Goal: Check status: Check status

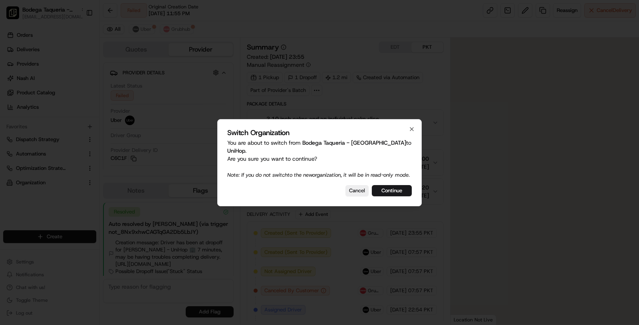
scroll to position [86, 0]
click at [402, 192] on button "Continue" at bounding box center [392, 190] width 40 height 11
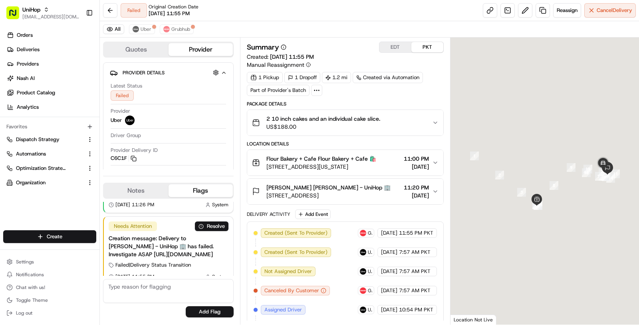
scroll to position [0, 0]
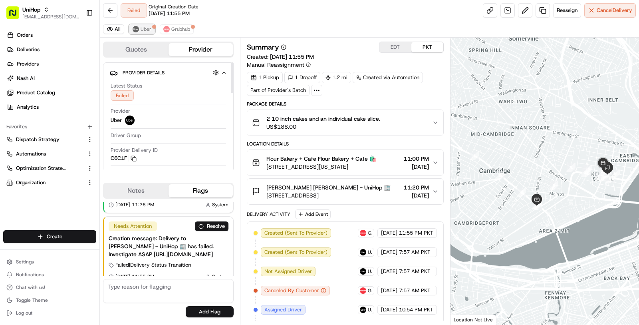
click at [143, 34] on button "Uber" at bounding box center [142, 29] width 26 height 10
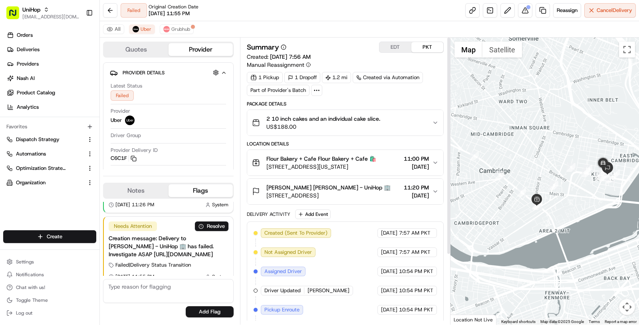
click at [368, 185] on span "Tracie LaRoche Tracie LaRoche - UniHop 🏢" at bounding box center [329, 187] width 124 height 8
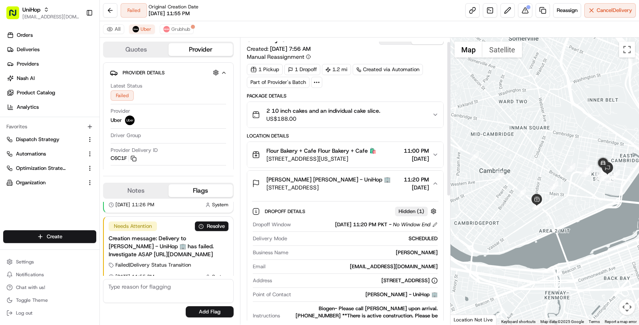
scroll to position [8, 0]
click at [372, 147] on span "Flour Bakery + Cafe Flour Bakery + Cafe 🛍️" at bounding box center [322, 150] width 110 height 8
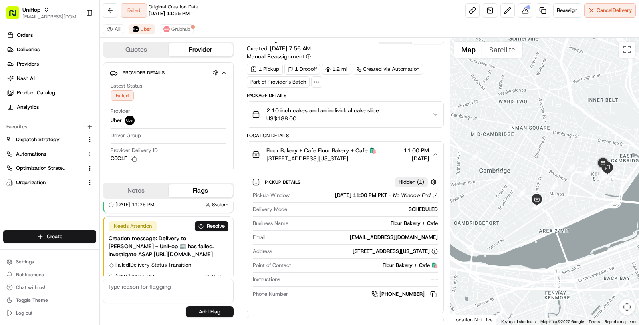
click at [370, 114] on span "US$188.00" at bounding box center [324, 118] width 114 height 8
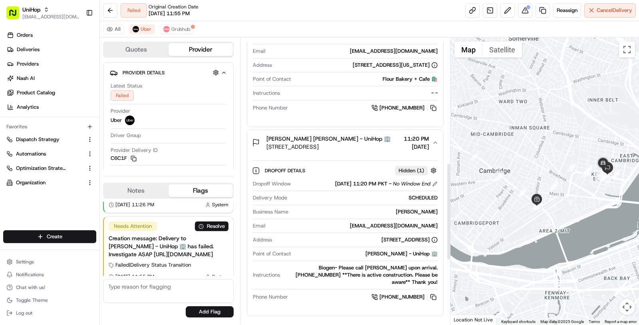
scroll to position [369, 0]
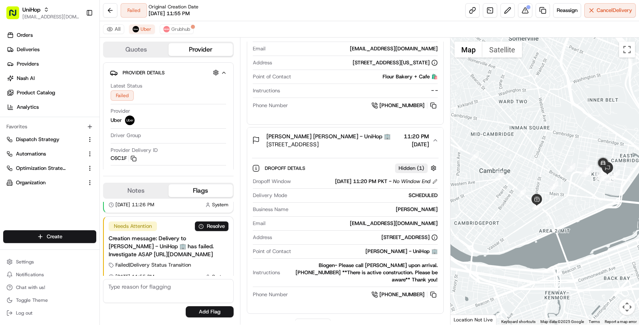
click at [364, 271] on div "Biogen- Please call Tracie upon arrival. (857) 600-6924 **There is active const…" at bounding box center [360, 273] width 155 height 22
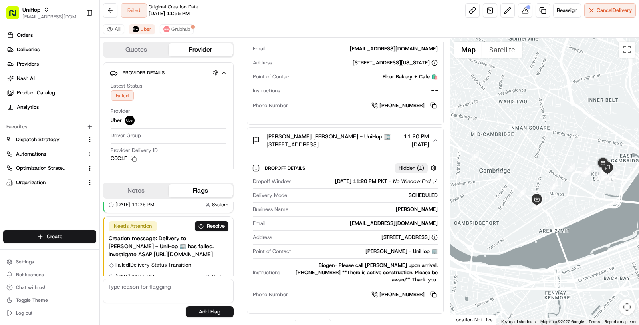
click at [366, 265] on div "Biogen- Please call Tracie upon arrival. (857) 600-6924 **There is active const…" at bounding box center [360, 273] width 155 height 22
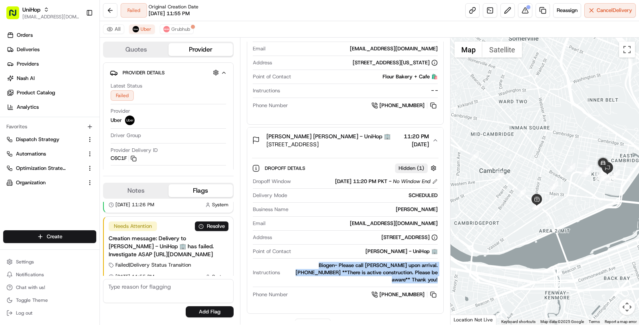
click at [366, 265] on div "Biogen- Please call Tracie upon arrival. (857) 600-6924 **There is active const…" at bounding box center [360, 273] width 155 height 22
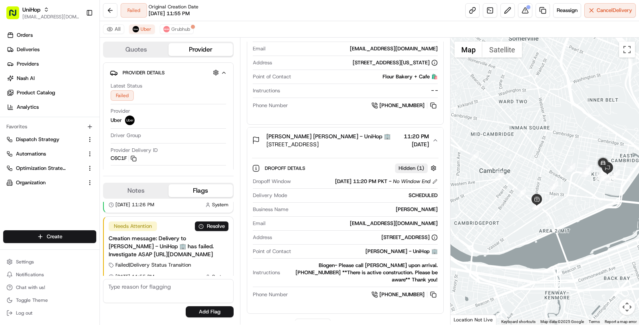
click at [366, 265] on div "Biogen- Please call Tracie upon arrival. (857) 600-6924 **There is active const…" at bounding box center [360, 273] width 155 height 22
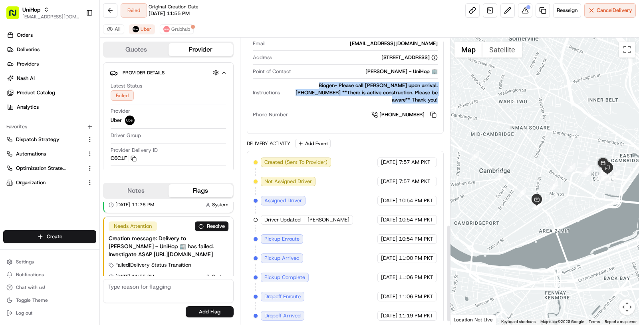
scroll to position [560, 0]
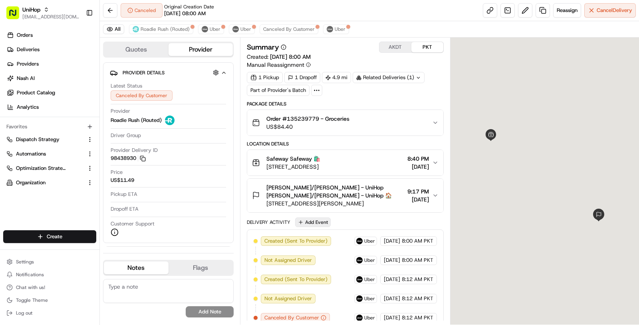
scroll to position [117, 0]
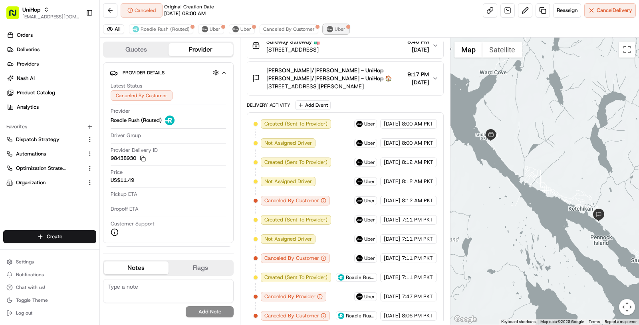
click at [347, 25] on div at bounding box center [349, 27] width 4 height 4
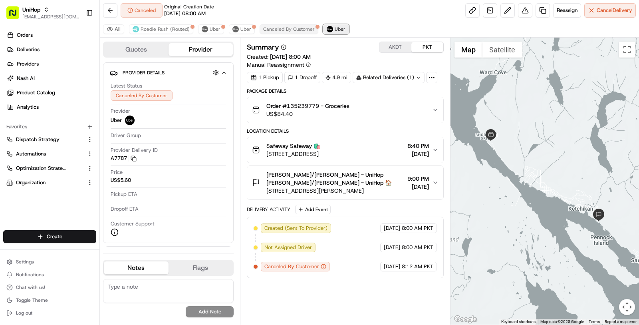
scroll to position [0, 0]
click at [313, 29] on button "Canceled By Customer" at bounding box center [289, 29] width 59 height 10
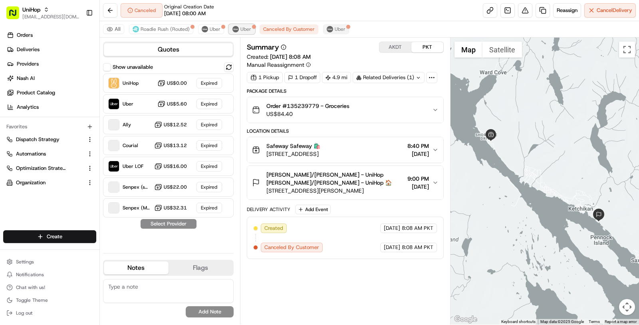
click at [229, 34] on button "Uber" at bounding box center [242, 29] width 26 height 10
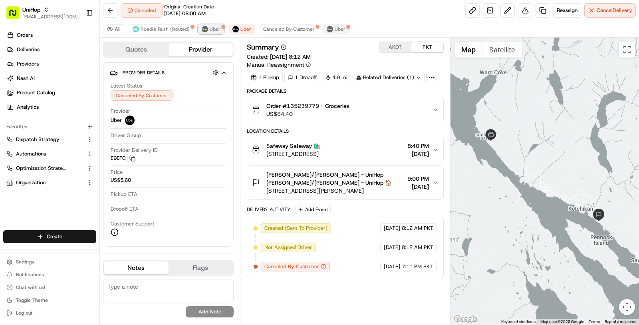
click at [199, 32] on button "Uber" at bounding box center [211, 29] width 26 height 10
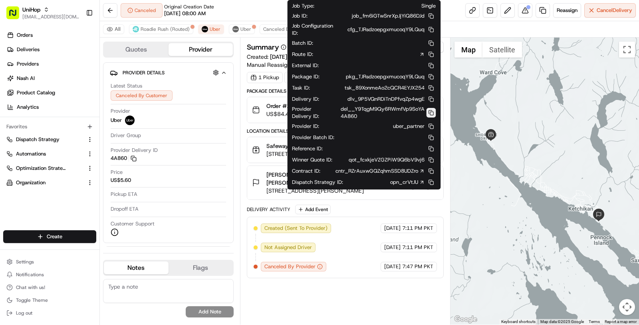
click at [432, 108] on button at bounding box center [431, 113] width 10 height 10
click at [432, 109] on button at bounding box center [431, 113] width 10 height 10
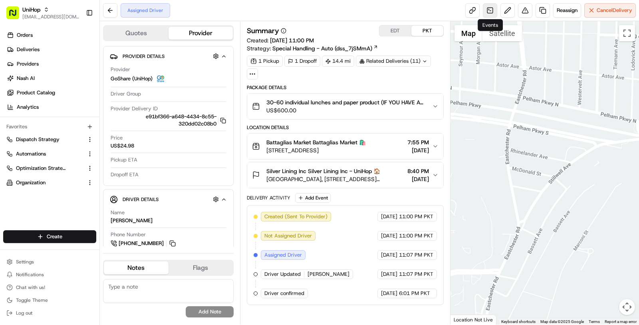
click at [490, 12] on link at bounding box center [490, 10] width 14 height 14
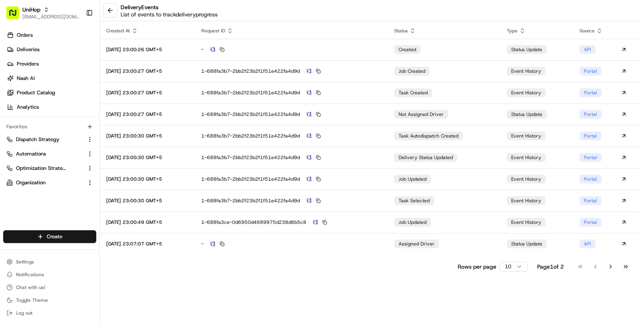
click at [509, 267] on html "UniHop masood@usenash.com Toggle Sidebar Orders Deliveries Providers Nash AI Pr…" at bounding box center [319, 162] width 639 height 325
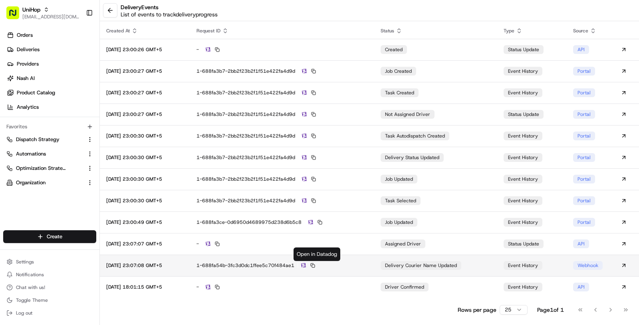
click at [306, 265] on img at bounding box center [303, 265] width 5 height 5
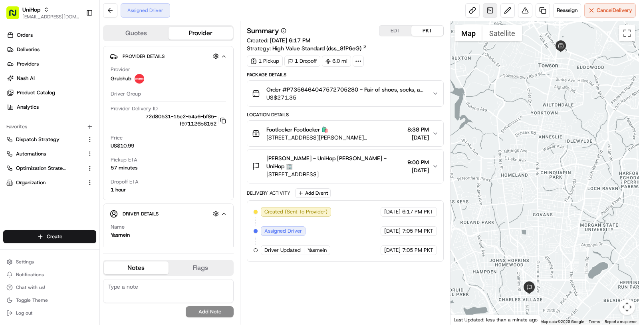
click at [492, 9] on link at bounding box center [490, 10] width 14 height 14
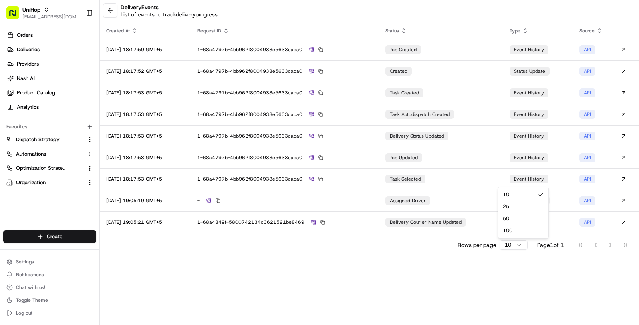
click at [508, 247] on html "UniHop [EMAIL_ADDRESS][DOMAIN_NAME] Toggle Sidebar Orders Deliveries Providers …" at bounding box center [319, 162] width 639 height 325
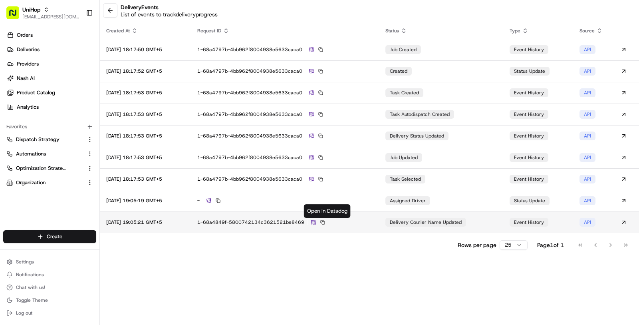
click at [316, 223] on img at bounding box center [313, 222] width 5 height 5
